Goal: Task Accomplishment & Management: Use online tool/utility

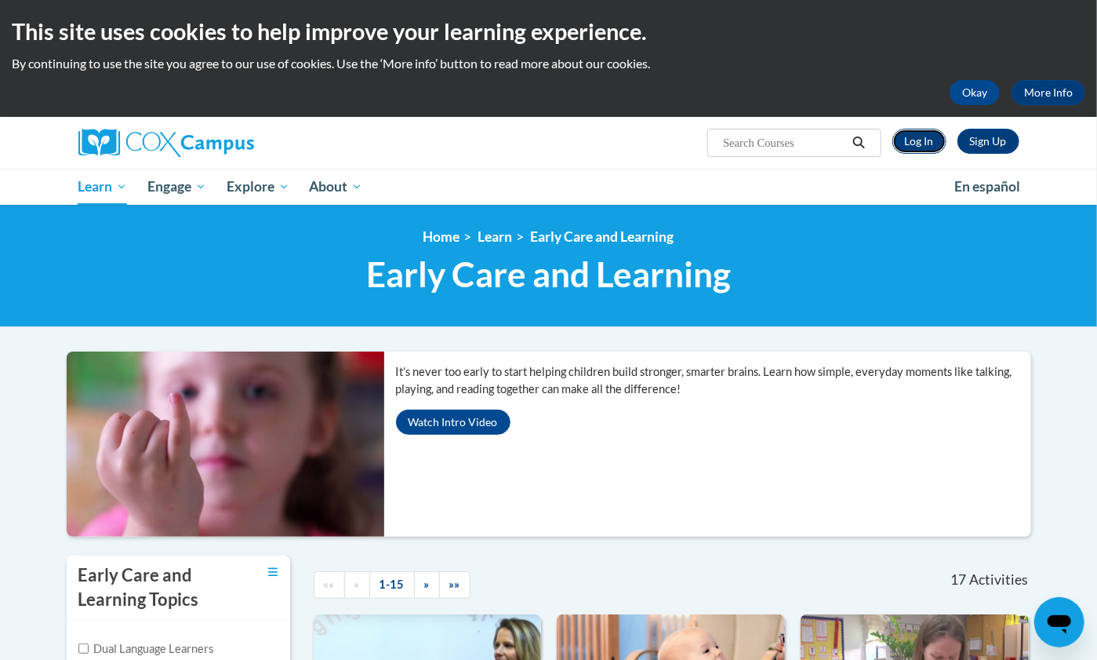
click at [918, 140] on link "Log In" at bounding box center [920, 141] width 54 height 25
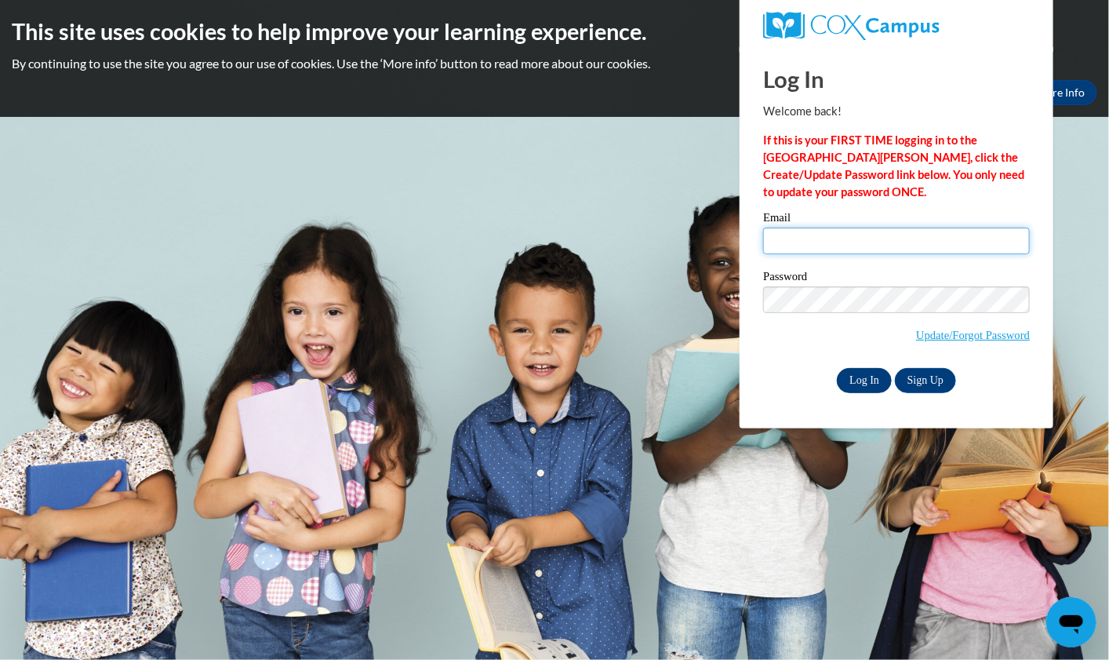
type input "bettemayo70@gmail.com"
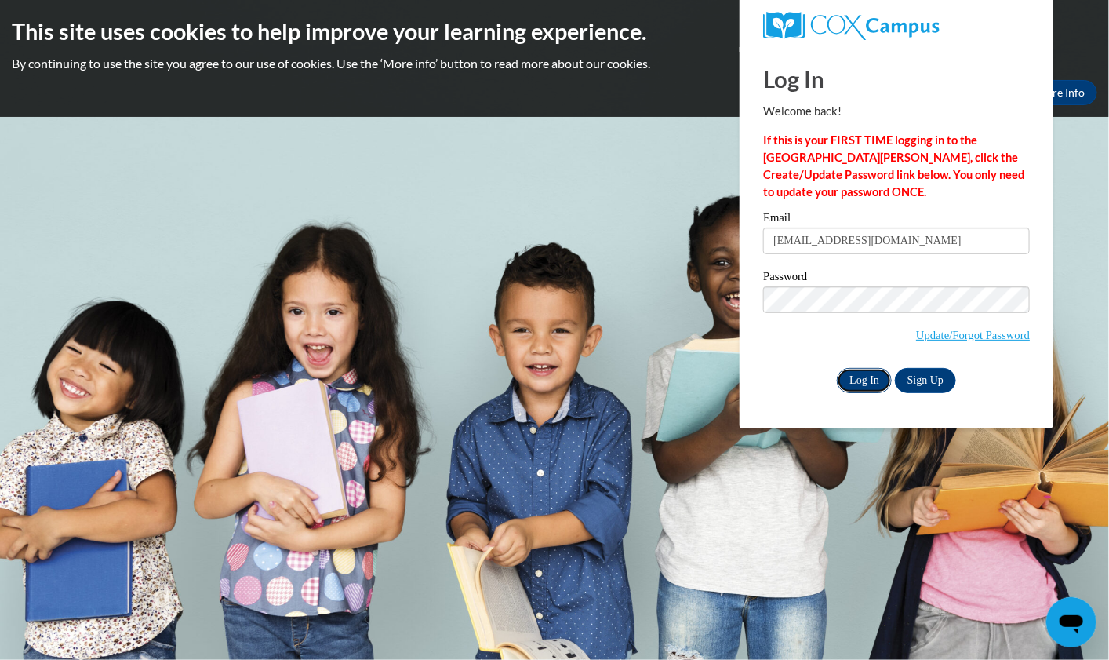
click at [858, 378] on input "Log In" at bounding box center [864, 380] width 55 height 25
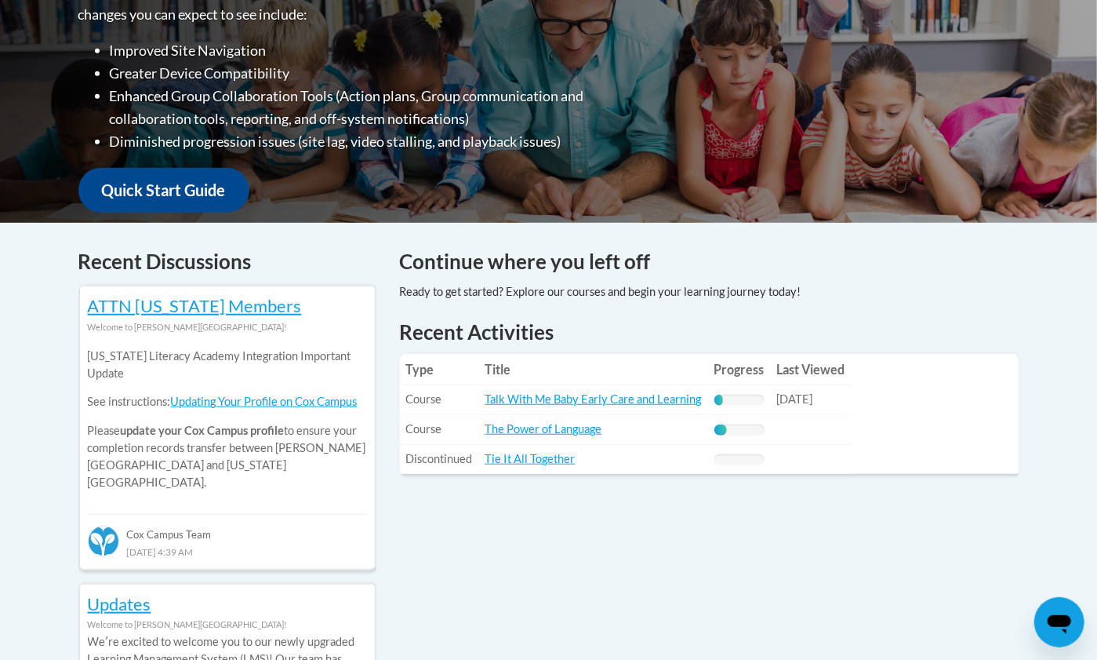
scroll to position [445, 0]
click at [506, 392] on link "Talk With Me Baby Early Care and Learning" at bounding box center [594, 398] width 216 height 13
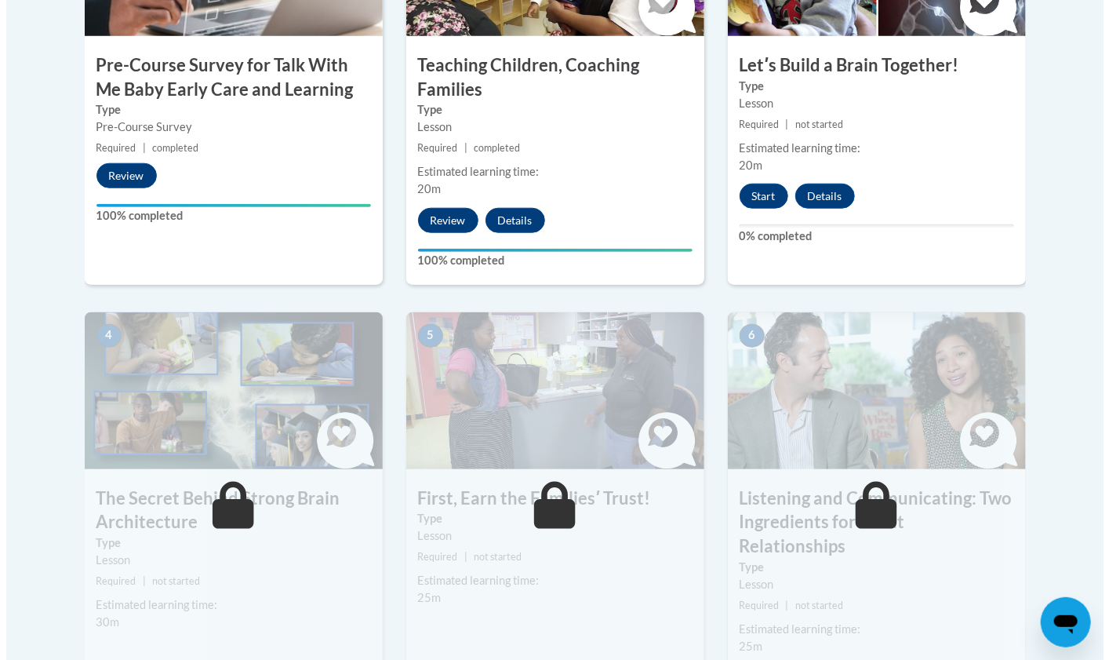
scroll to position [646, 0]
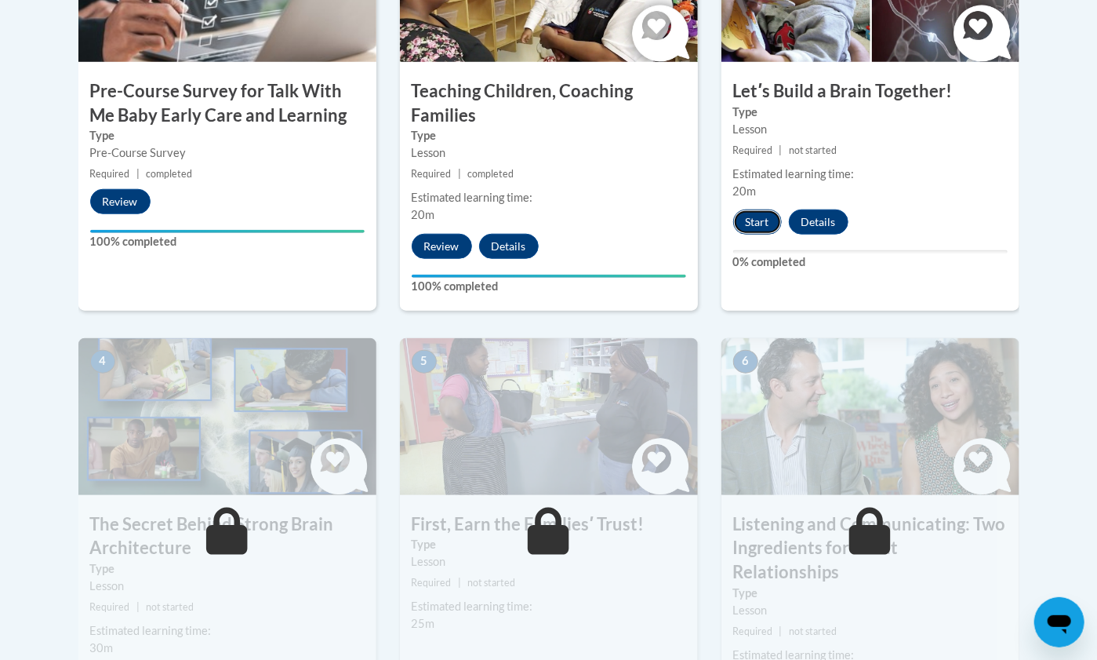
click at [752, 220] on button "Start" at bounding box center [757, 221] width 49 height 25
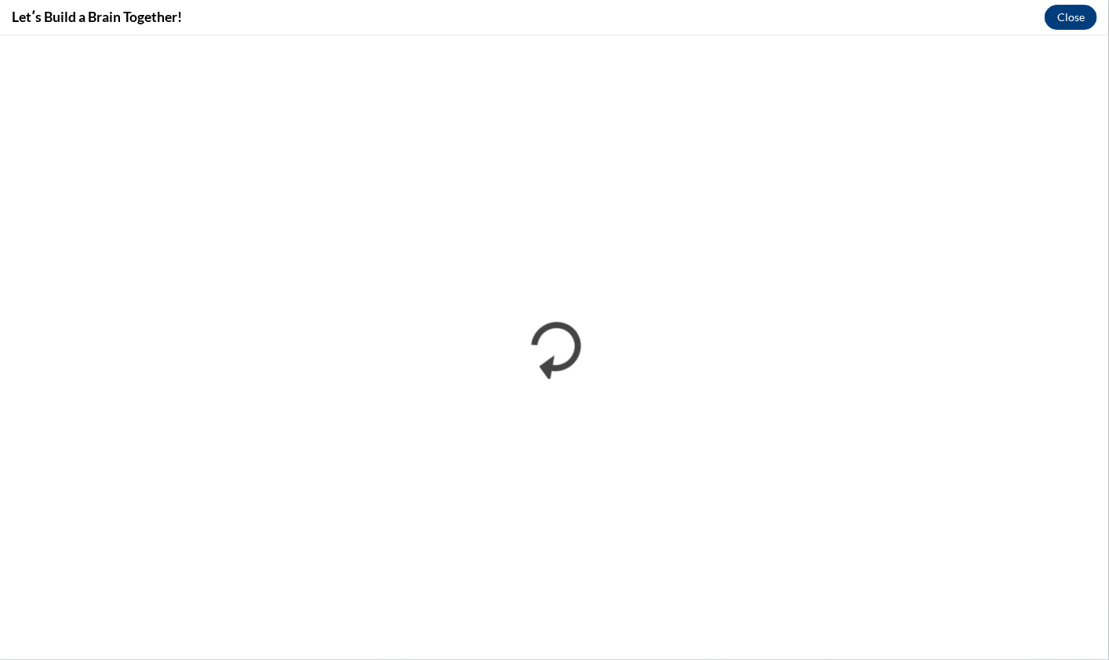
scroll to position [0, 0]
